Goal: Task Accomplishment & Management: Use online tool/utility

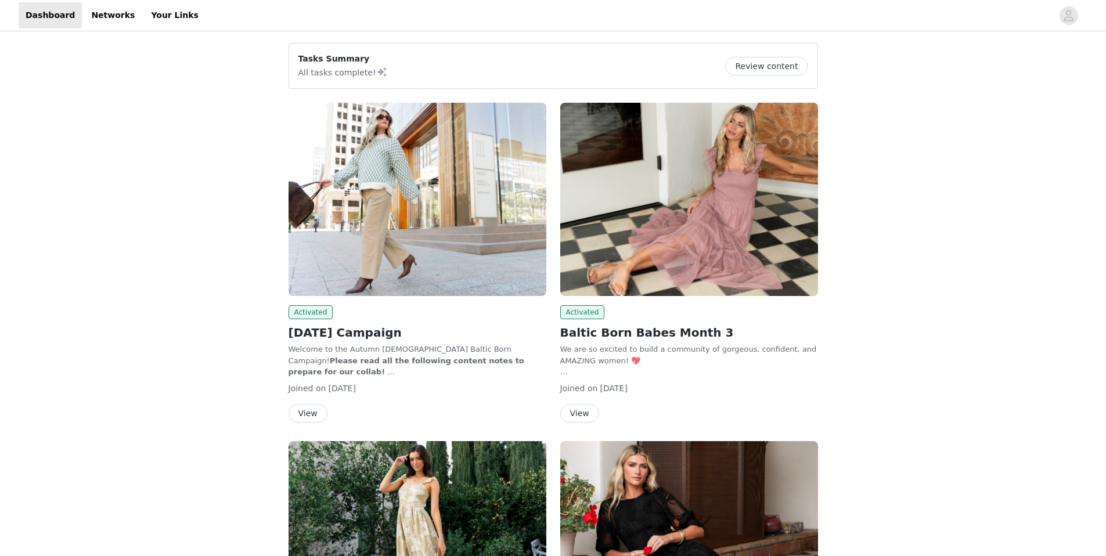
click at [306, 407] on button "View" at bounding box center [307, 413] width 39 height 19
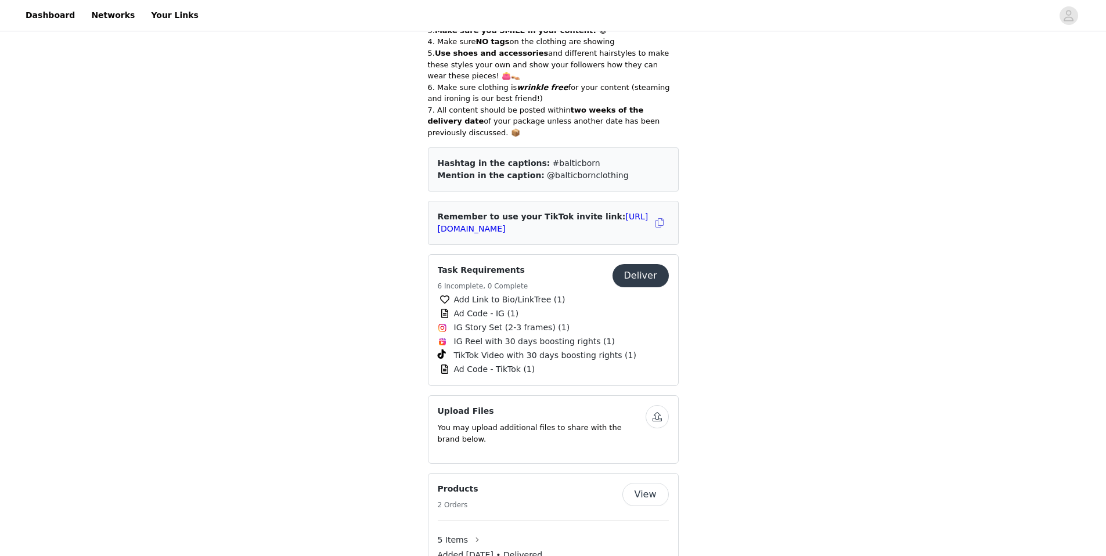
scroll to position [586, 0]
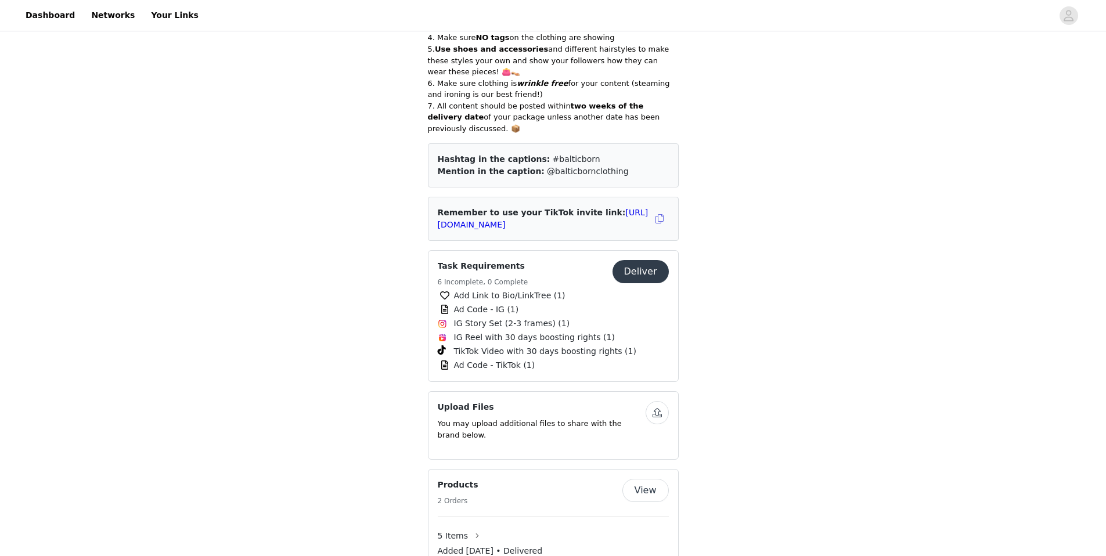
click at [644, 260] on button "Deliver" at bounding box center [640, 271] width 56 height 23
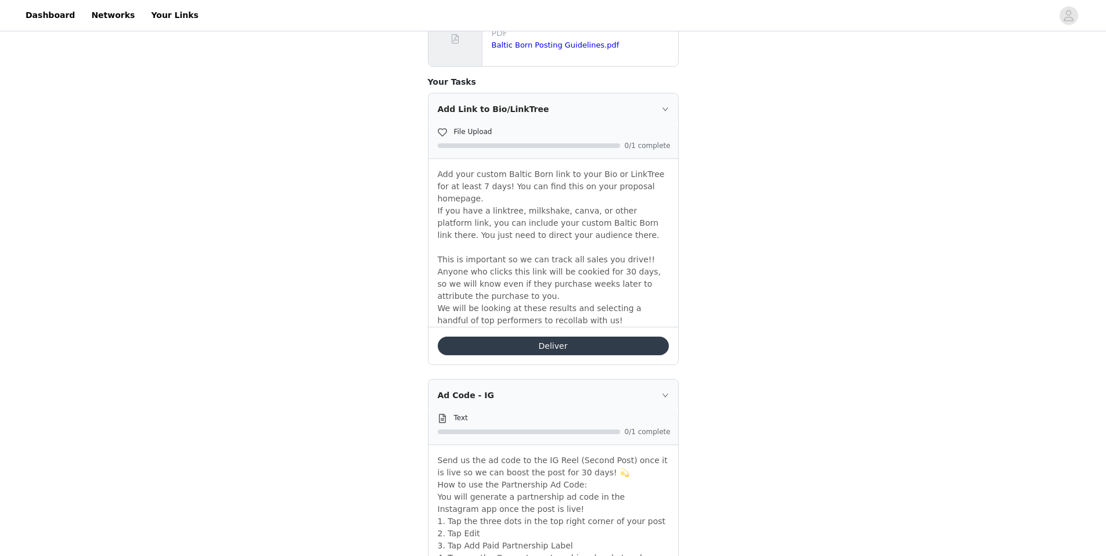
scroll to position [437, 0]
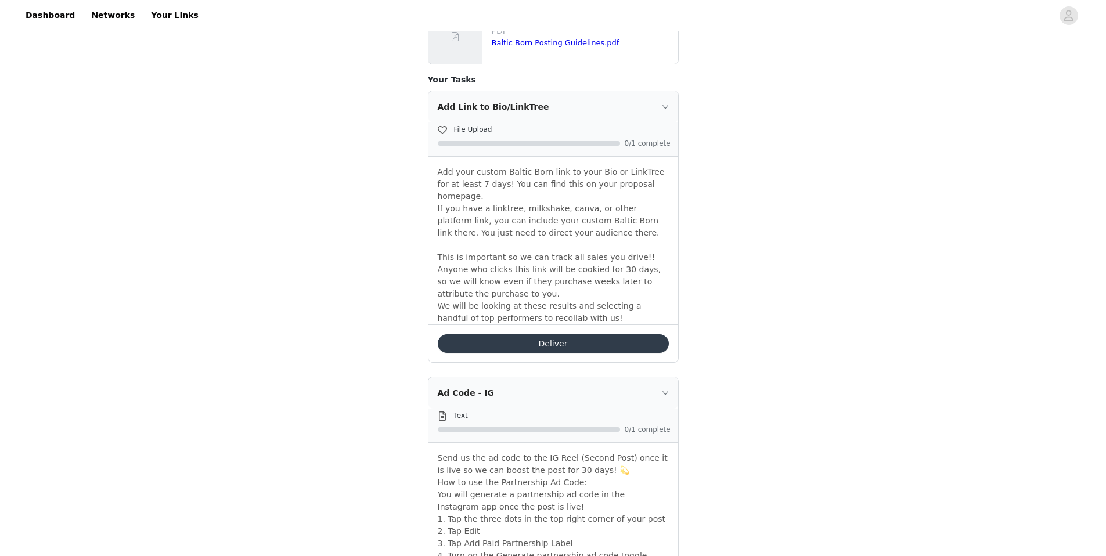
click at [548, 334] on button "Deliver" at bounding box center [553, 343] width 231 height 19
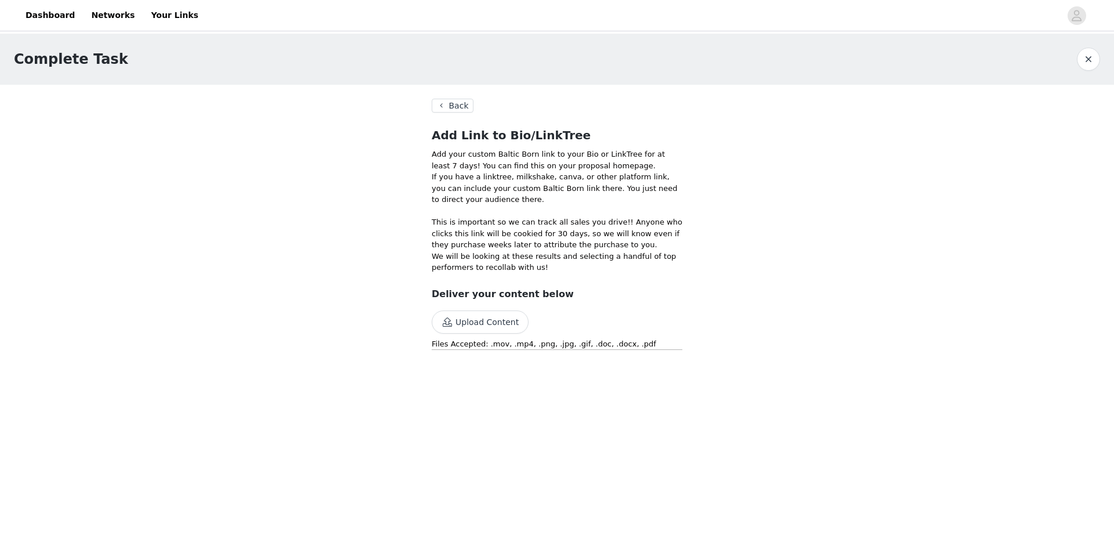
click at [490, 323] on button "Upload Content" at bounding box center [480, 321] width 97 height 23
click at [27, 8] on link "Dashboard" at bounding box center [50, 15] width 63 height 26
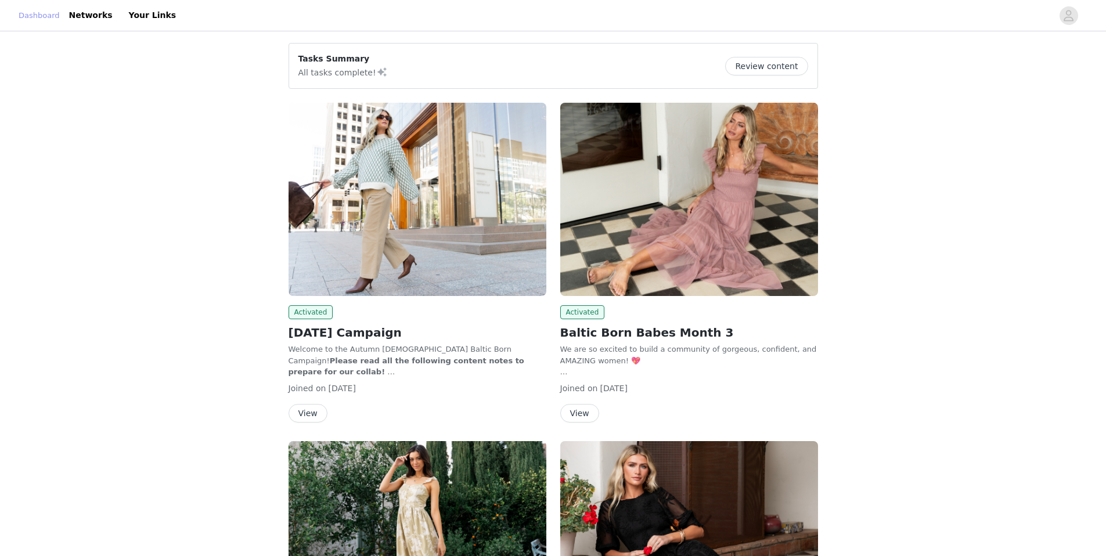
click at [55, 19] on link "Dashboard" at bounding box center [39, 16] width 41 height 12
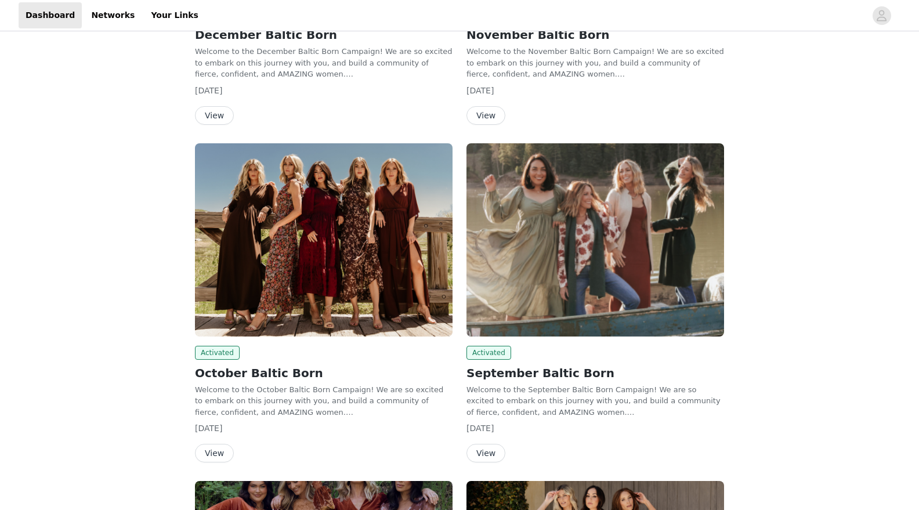
scroll to position [1836, 0]
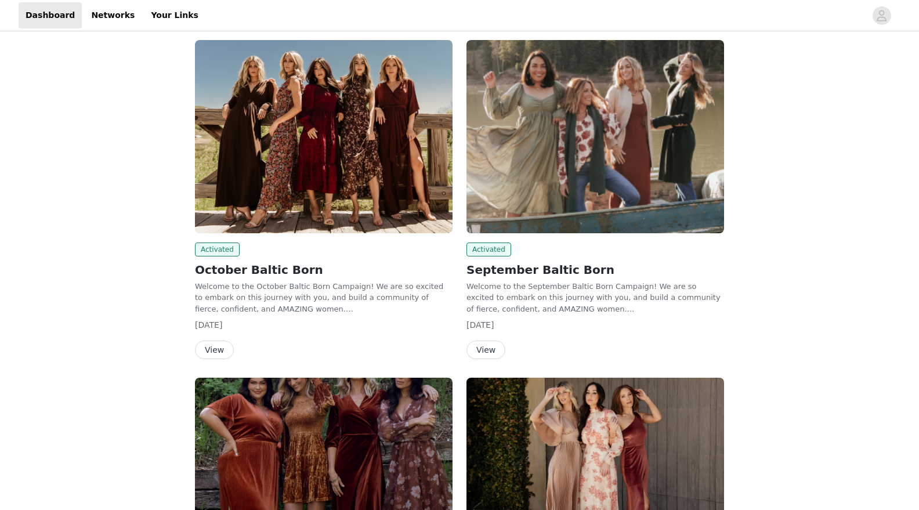
click at [204, 348] on button "View" at bounding box center [214, 350] width 39 height 19
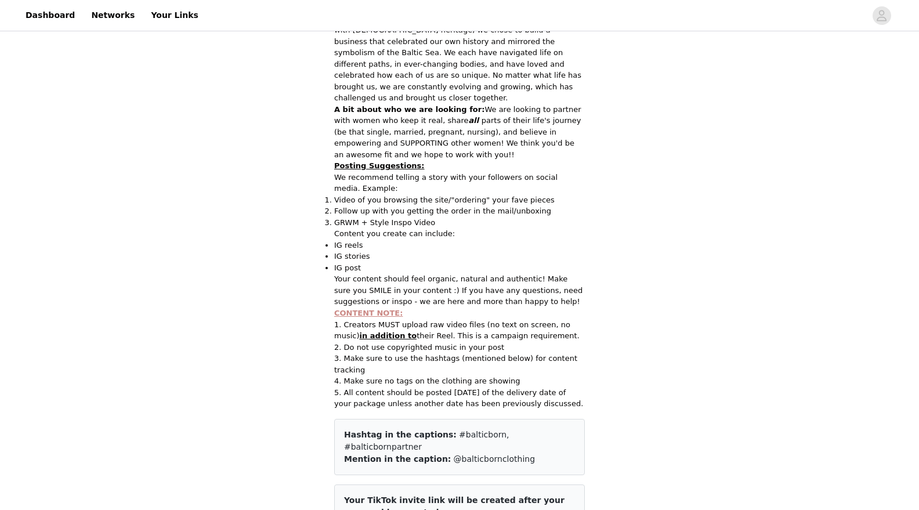
scroll to position [464, 0]
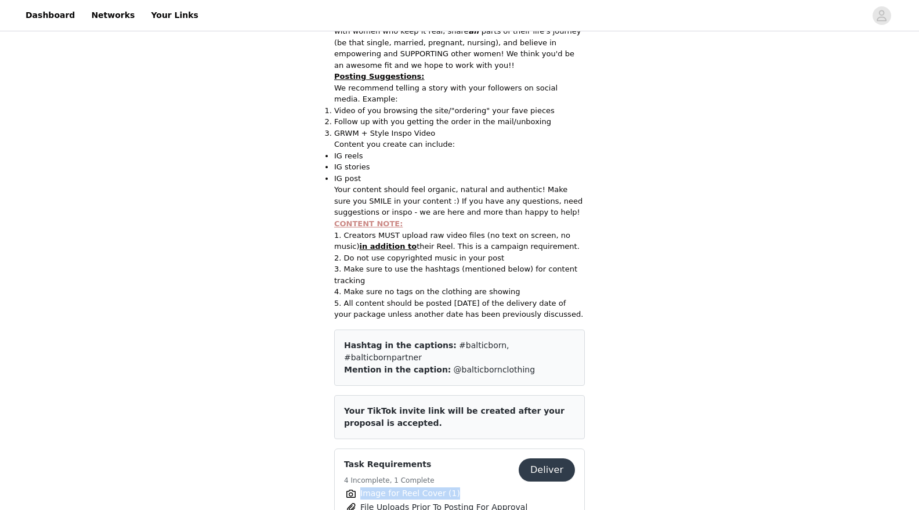
drag, startPoint x: 455, startPoint y: 270, endPoint x: 379, endPoint y: 265, distance: 76.2
click at [379, 458] on div "Task Requirements 4 Incomplete, 1 Complete Deliver Image for Reel Cover (1) Fil…" at bounding box center [459, 507] width 231 height 98
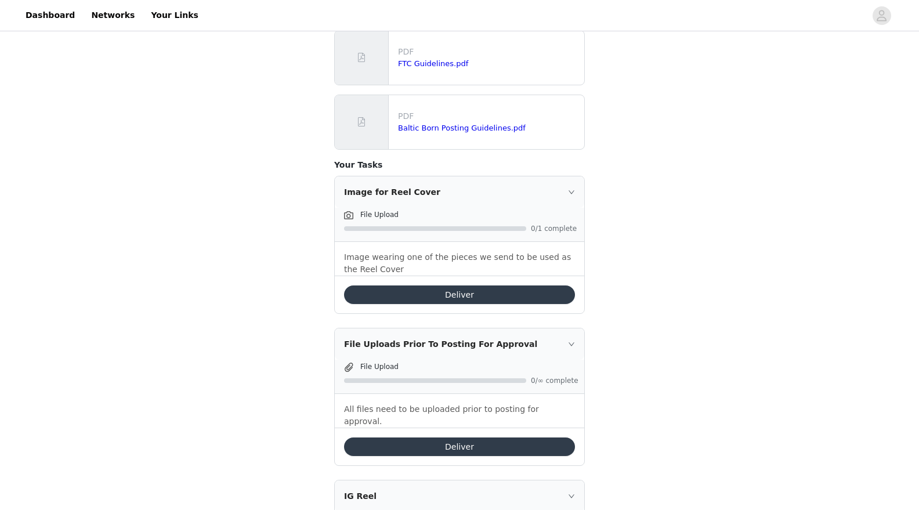
scroll to position [364, 0]
drag, startPoint x: 418, startPoint y: 169, endPoint x: 335, endPoint y: 167, distance: 83.0
click at [335, 176] on div "Image for Reel Cover" at bounding box center [460, 191] width 250 height 31
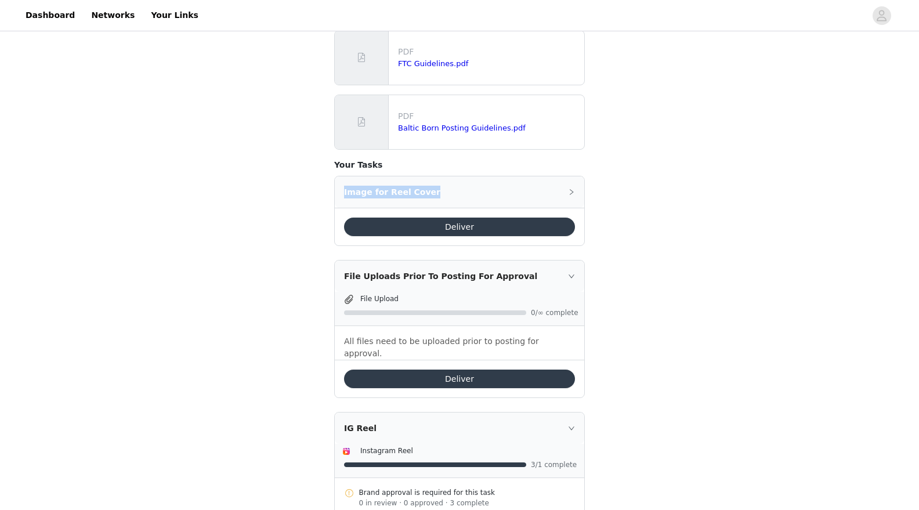
copy div "Image for Reel Cover"
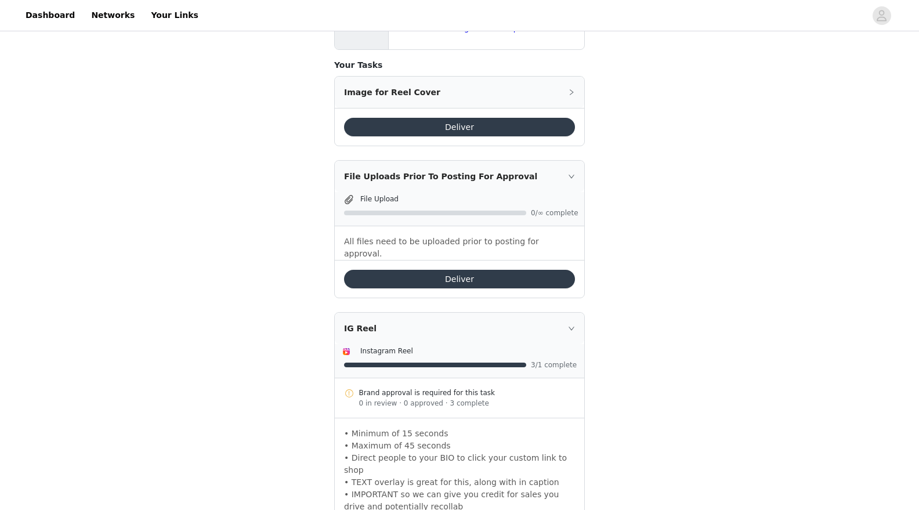
click at [687, 128] on div "Task Requirements Back Include the following in your post Hashtag in the captio…" at bounding box center [459, 441] width 919 height 1743
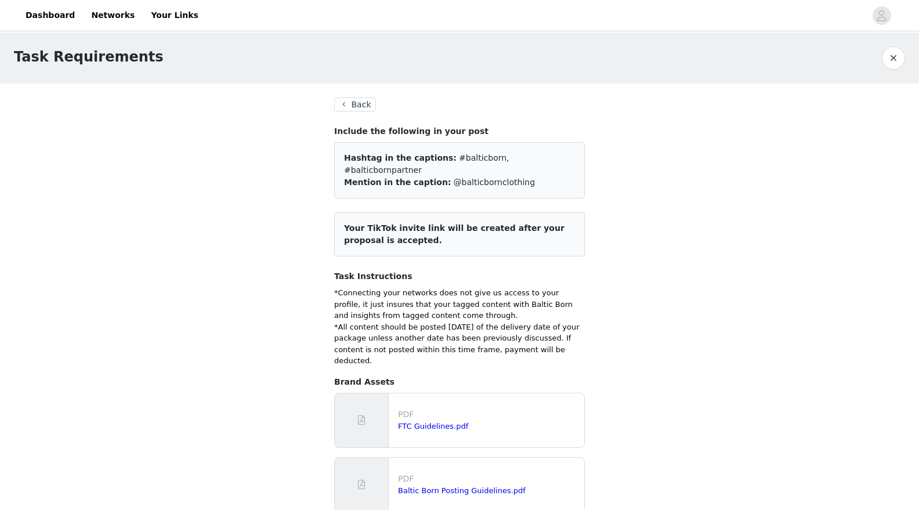
scroll to position [0, 0]
click at [353, 109] on button "Back" at bounding box center [355, 106] width 42 height 14
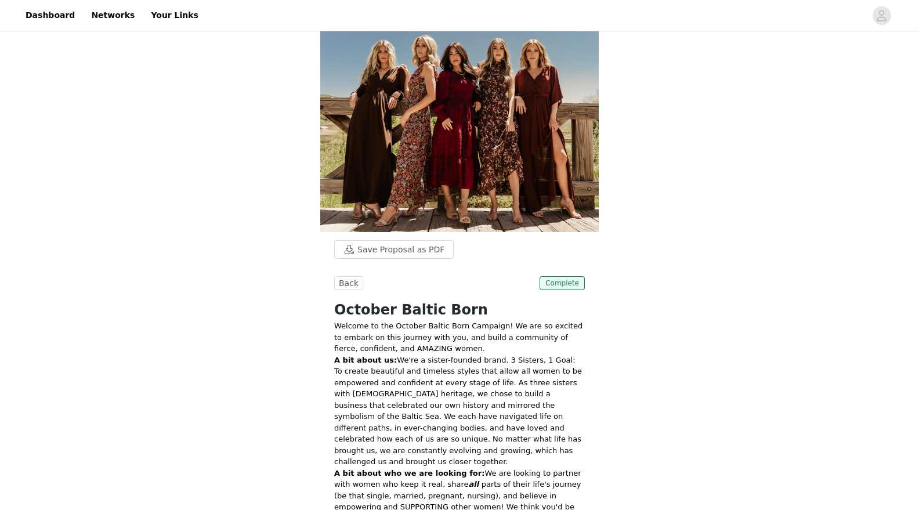
scroll to position [30, 0]
